Goal: Task Accomplishment & Management: Use online tool/utility

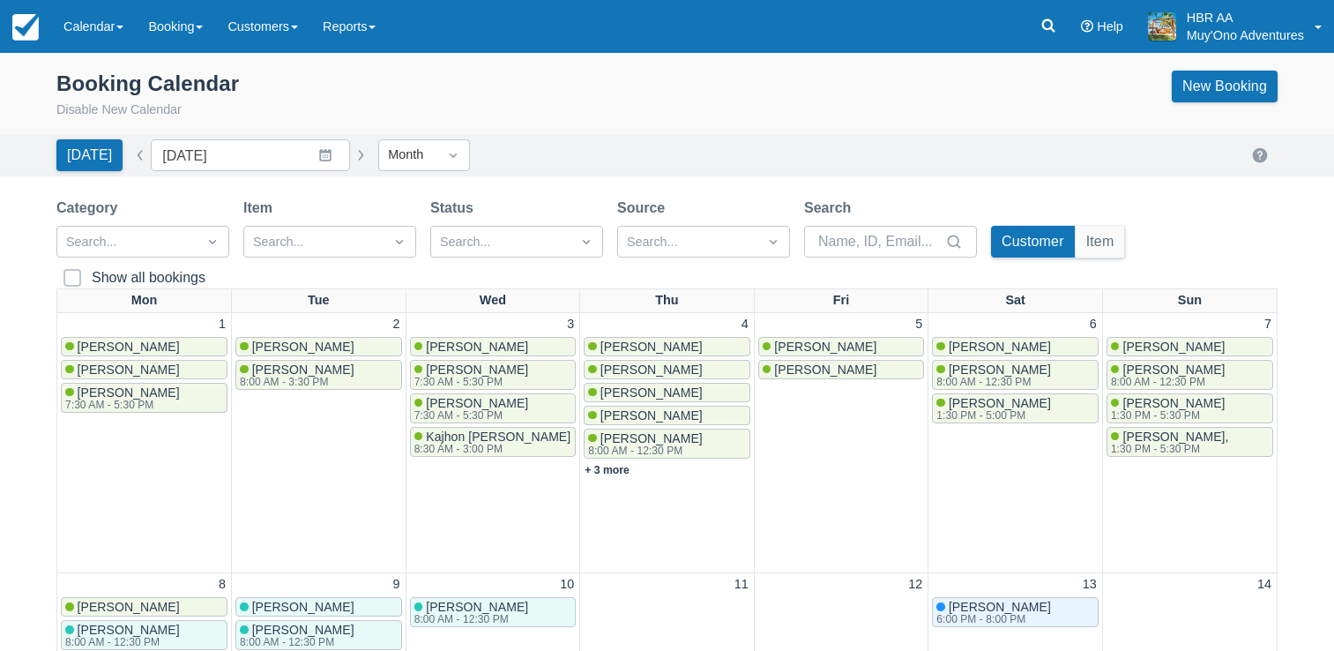
scroll to position [449, 0]
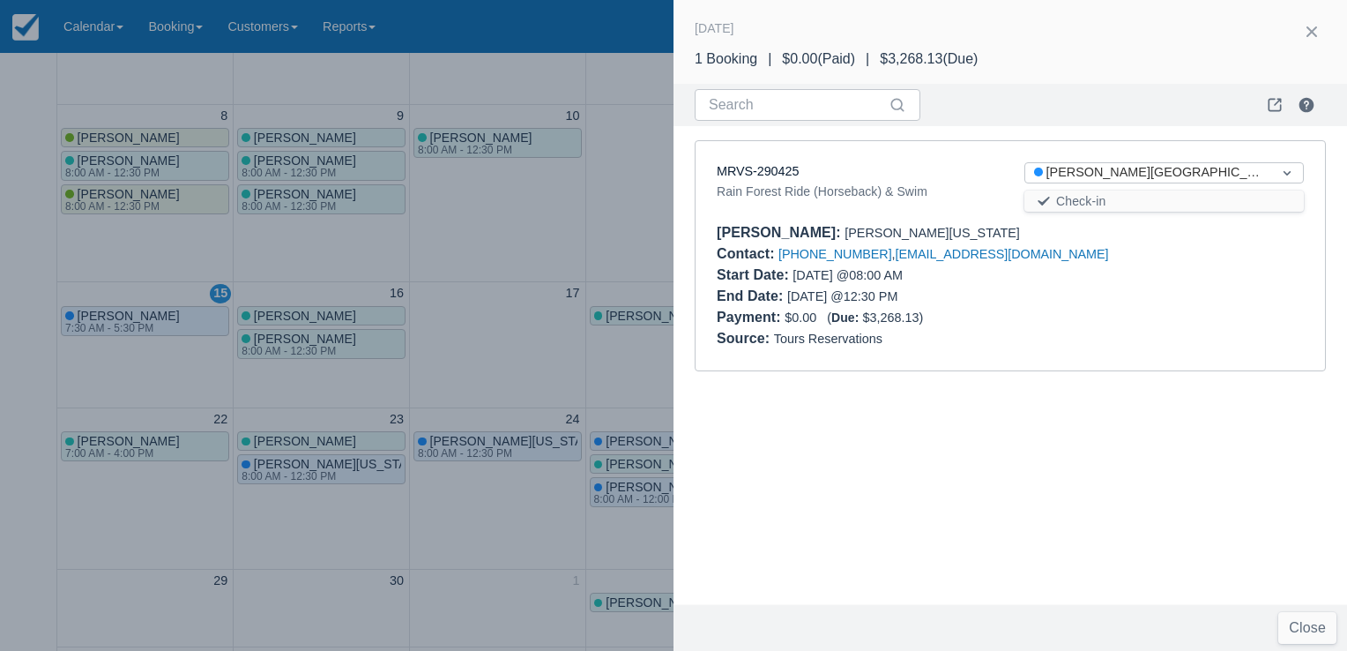
click at [659, 175] on div at bounding box center [673, 325] width 1347 height 651
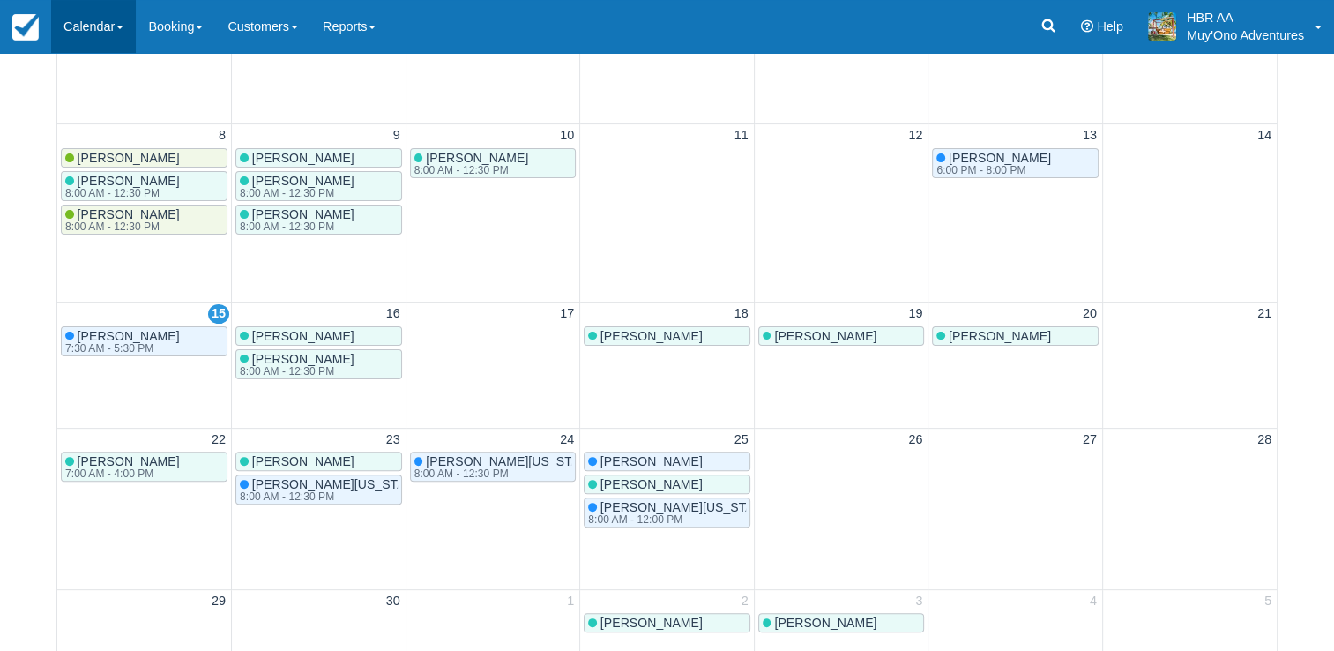
click at [136, 28] on link "Calendar" at bounding box center [93, 26] width 85 height 53
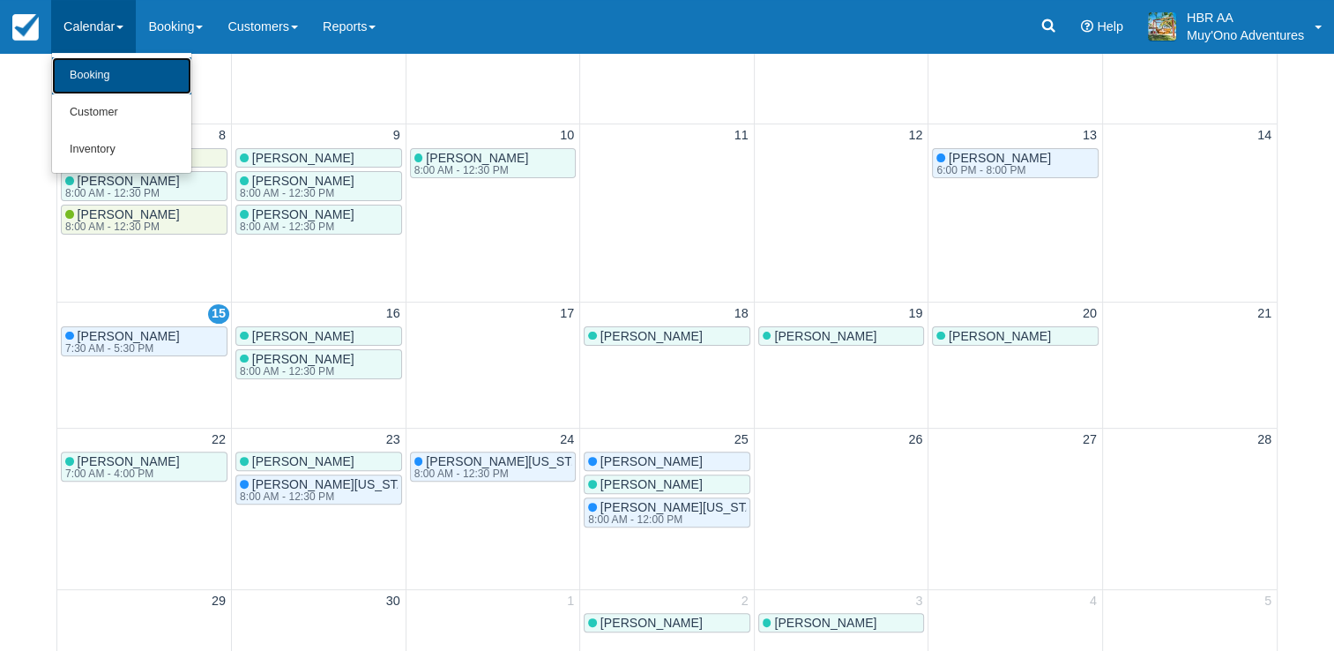
click at [108, 69] on link "Booking" at bounding box center [121, 75] width 139 height 37
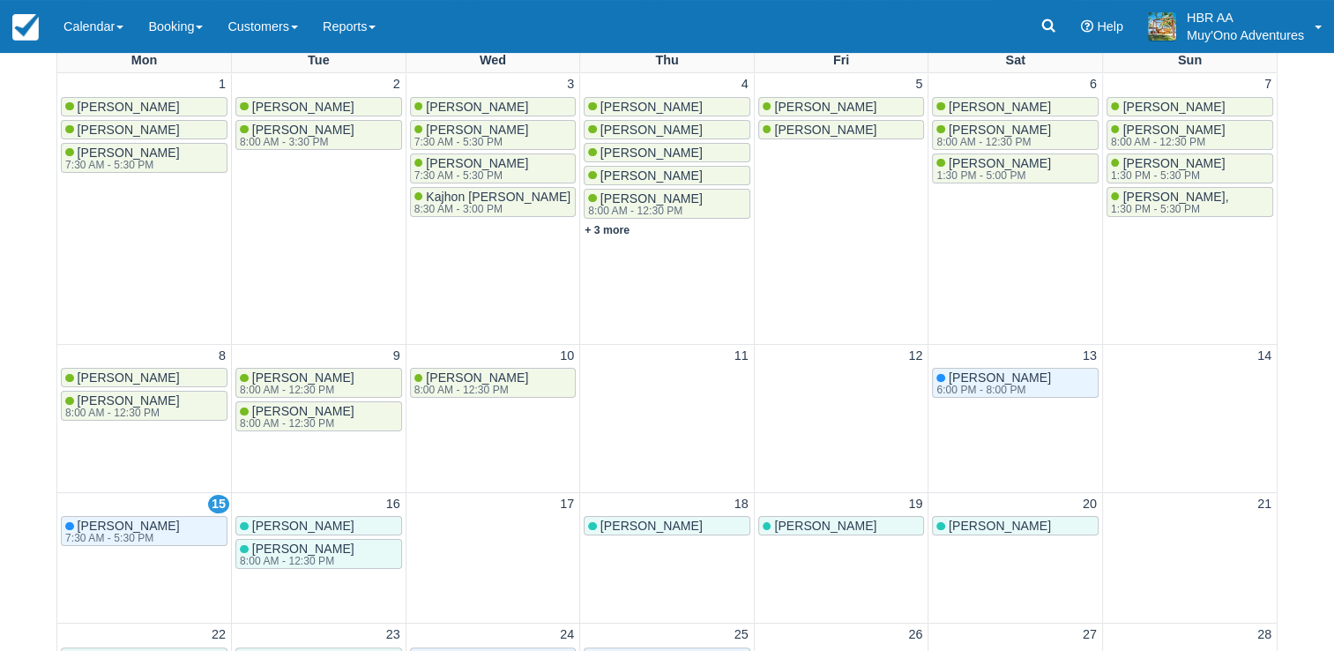
scroll to position [247, 0]
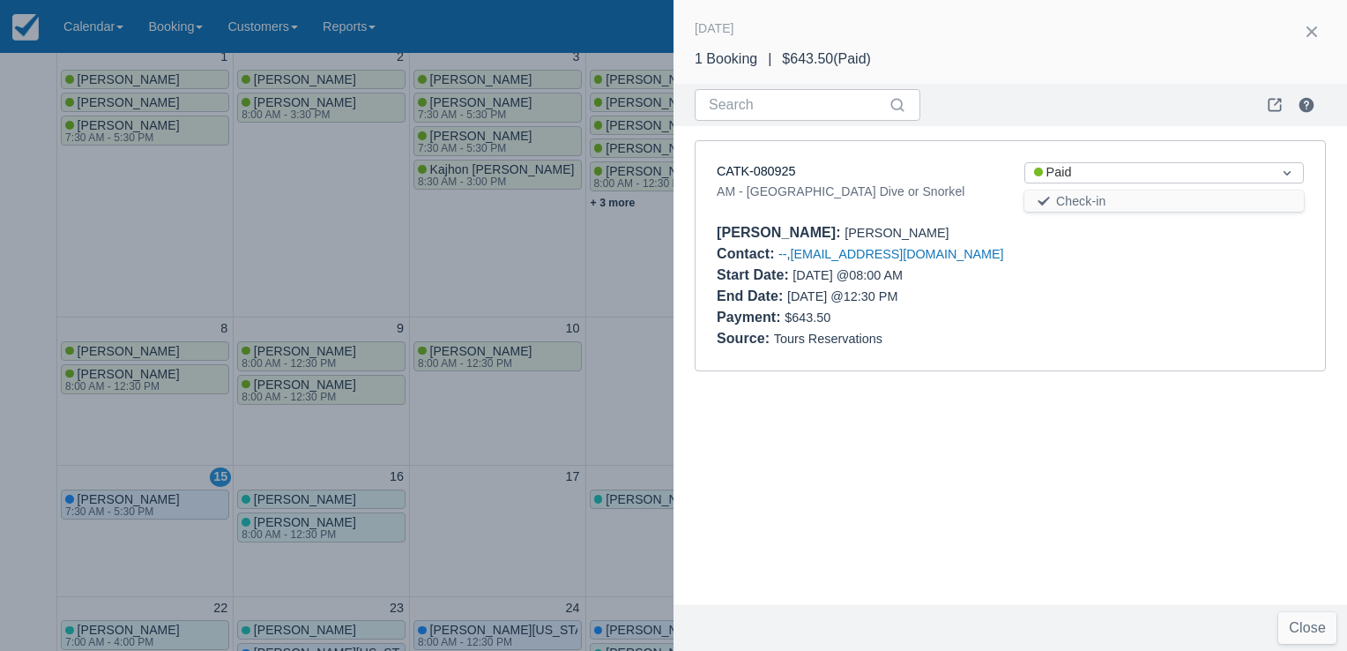
click at [611, 280] on div at bounding box center [673, 325] width 1347 height 651
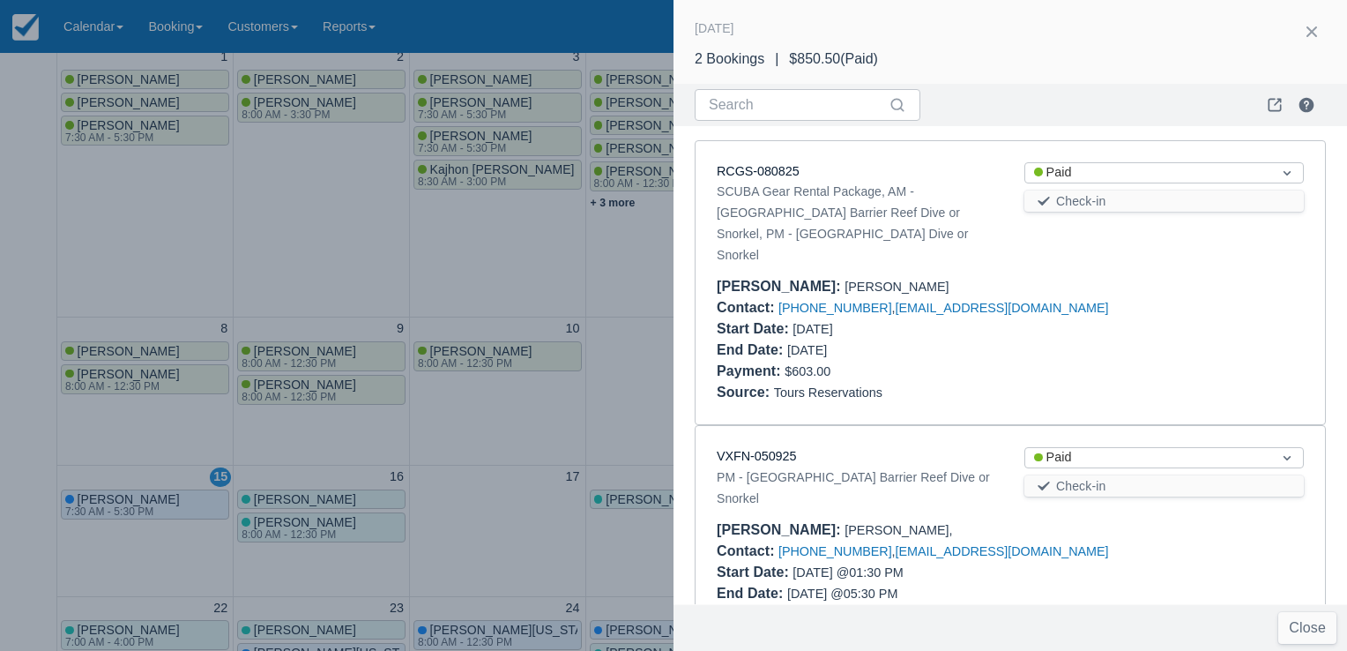
click at [643, 277] on div at bounding box center [673, 325] width 1347 height 651
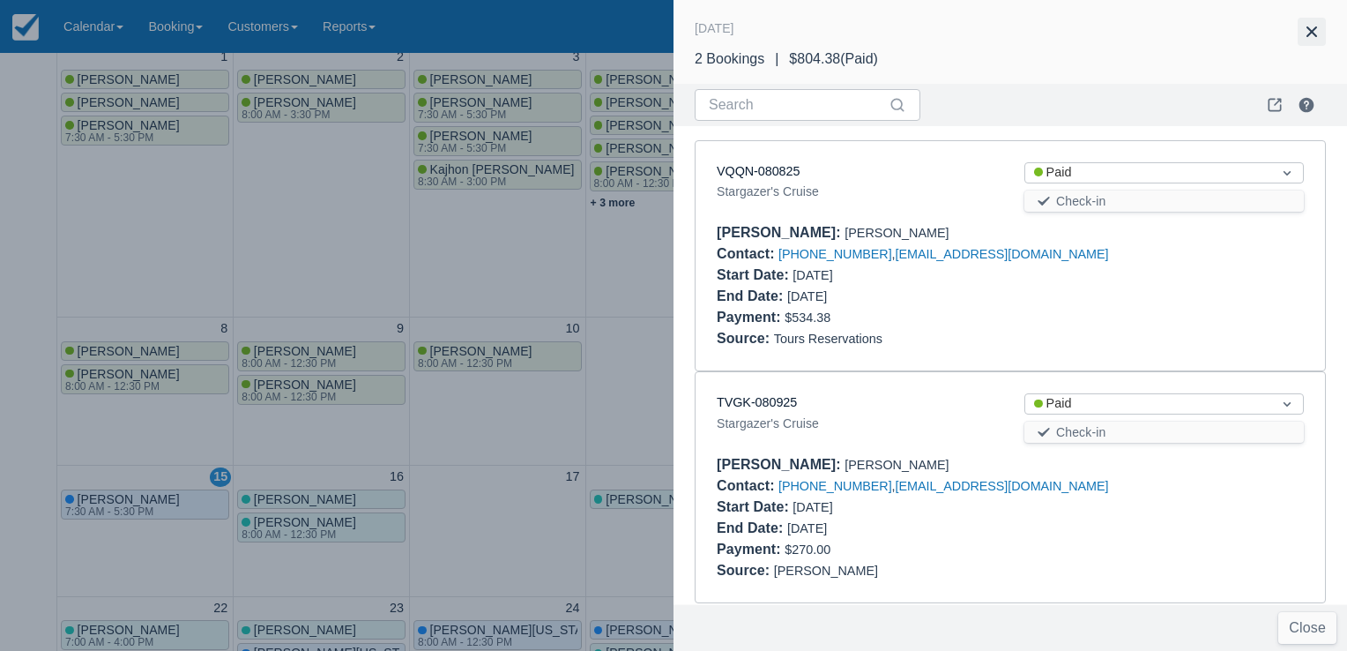
click at [1319, 34] on button "button" at bounding box center [1312, 32] width 28 height 28
